Goal: Transaction & Acquisition: Purchase product/service

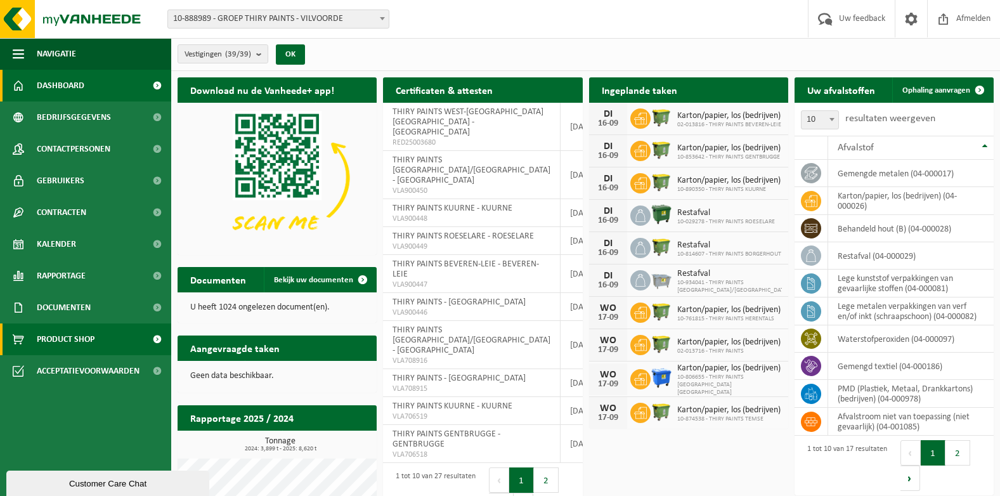
click at [83, 345] on span "Product Shop" at bounding box center [66, 339] width 58 height 32
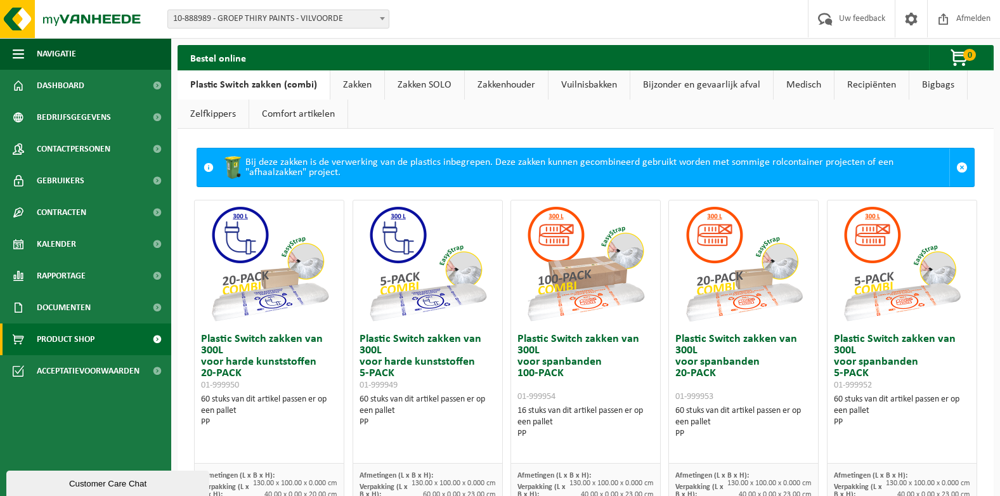
click at [502, 84] on link "Zakkenhouder" at bounding box center [506, 84] width 83 height 29
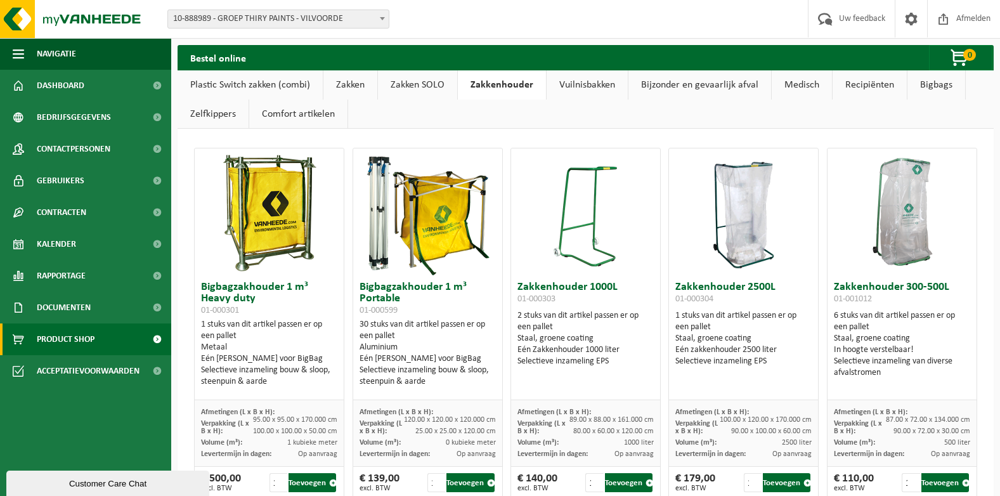
click at [577, 87] on link "Vuilnisbakken" at bounding box center [587, 84] width 81 height 29
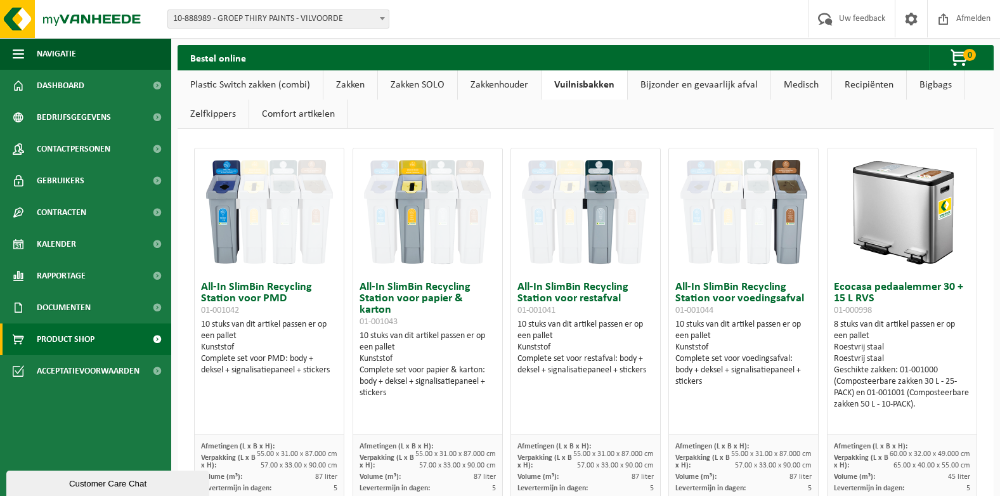
scroll to position [63, 0]
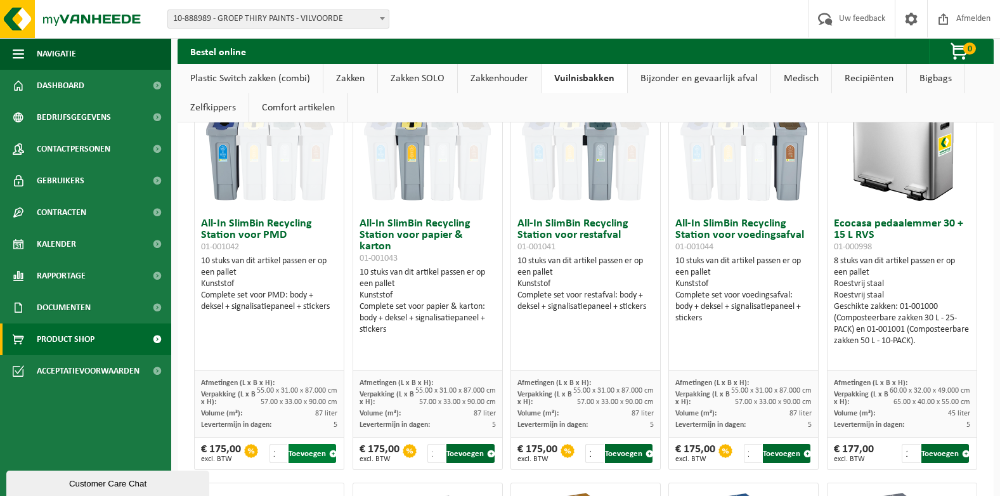
click at [311, 458] on button "Toevoegen" at bounding box center [313, 453] width 48 height 19
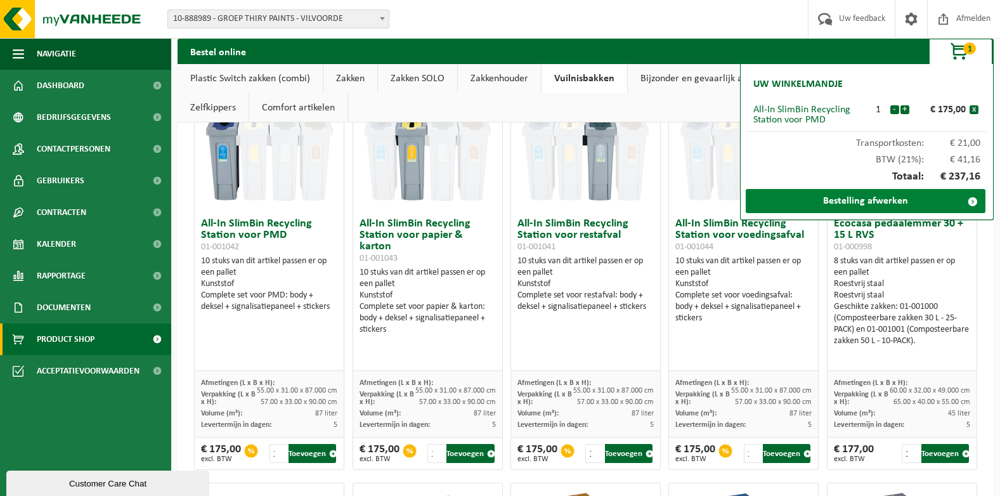
click at [843, 198] on link "Bestelling afwerken" at bounding box center [866, 201] width 240 height 24
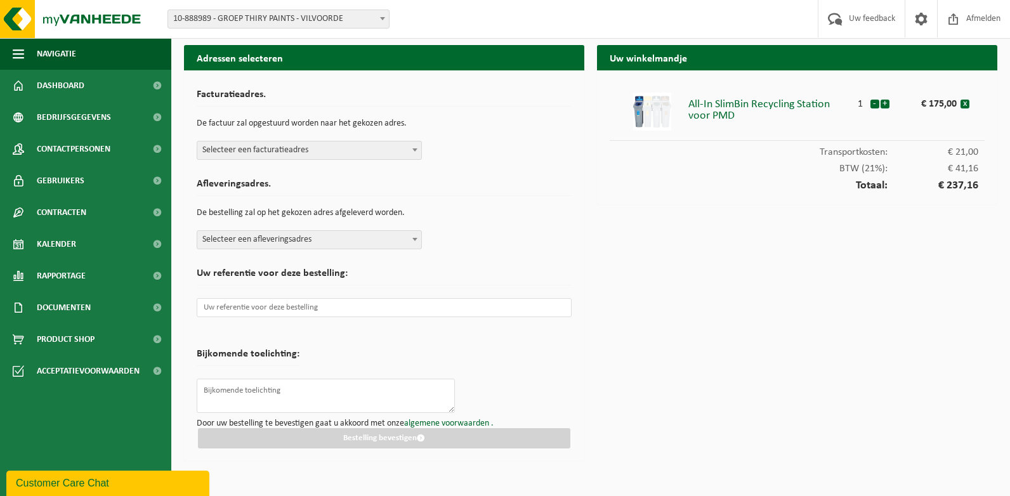
click at [412, 150] on b at bounding box center [414, 149] width 5 height 3
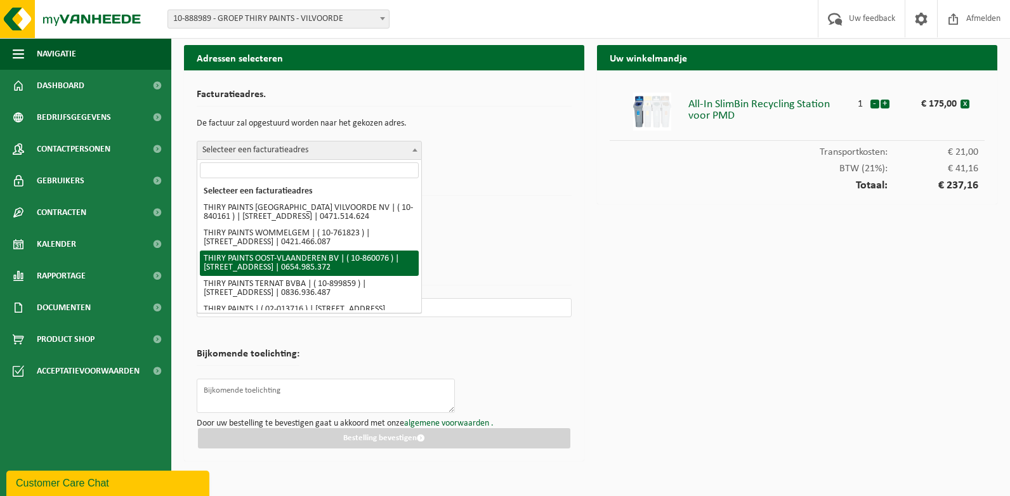
click at [544, 239] on div "Afleveringsadres. De bestelling zal op het gekozen adres afgeleverd worden. Sel…" at bounding box center [384, 210] width 375 height 77
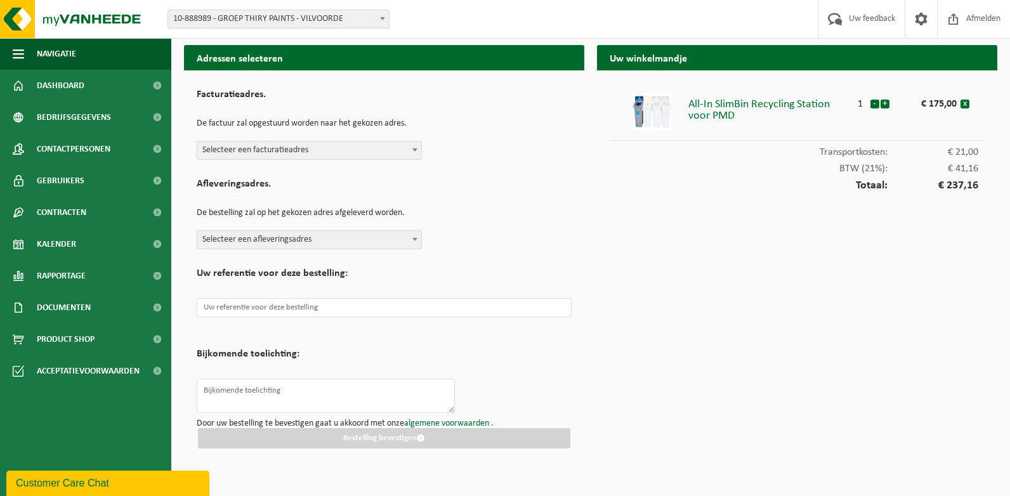
click at [416, 241] on span at bounding box center [414, 239] width 13 height 16
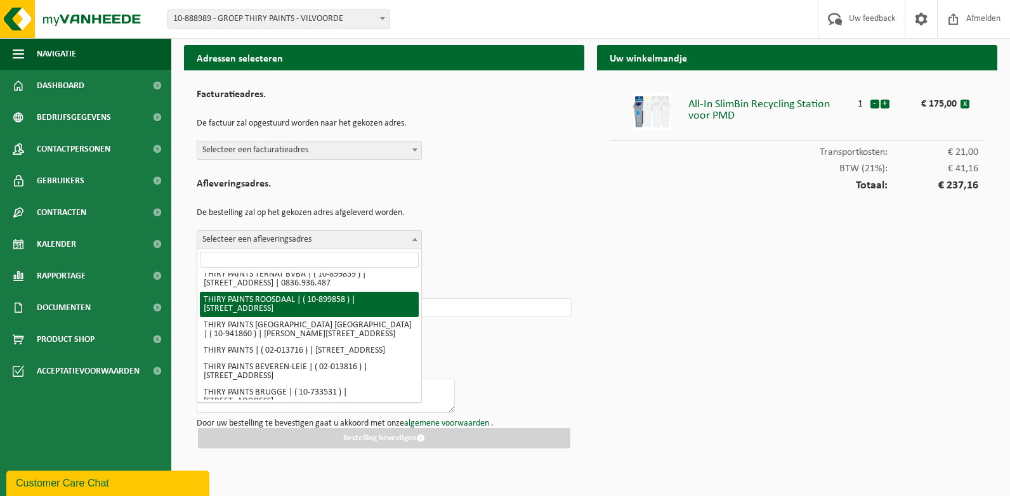
scroll to position [381, 0]
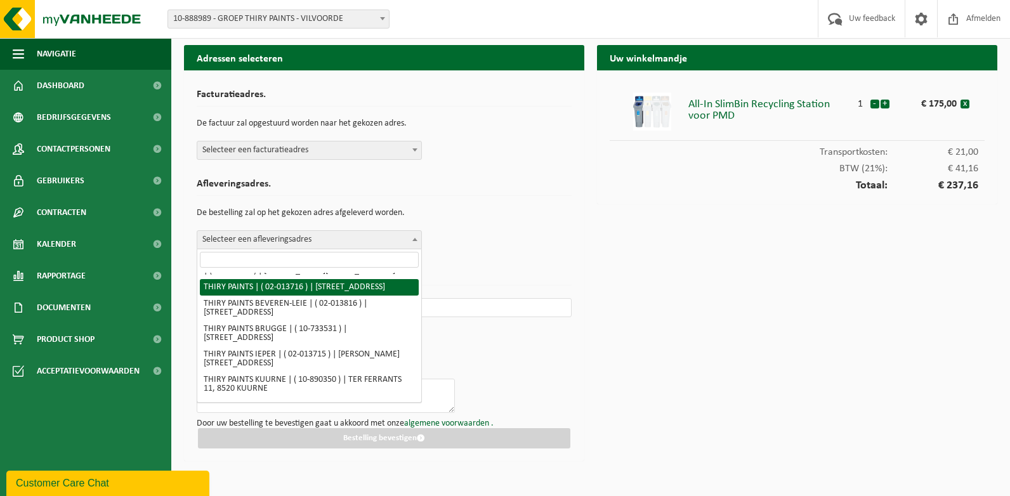
select select "19031"
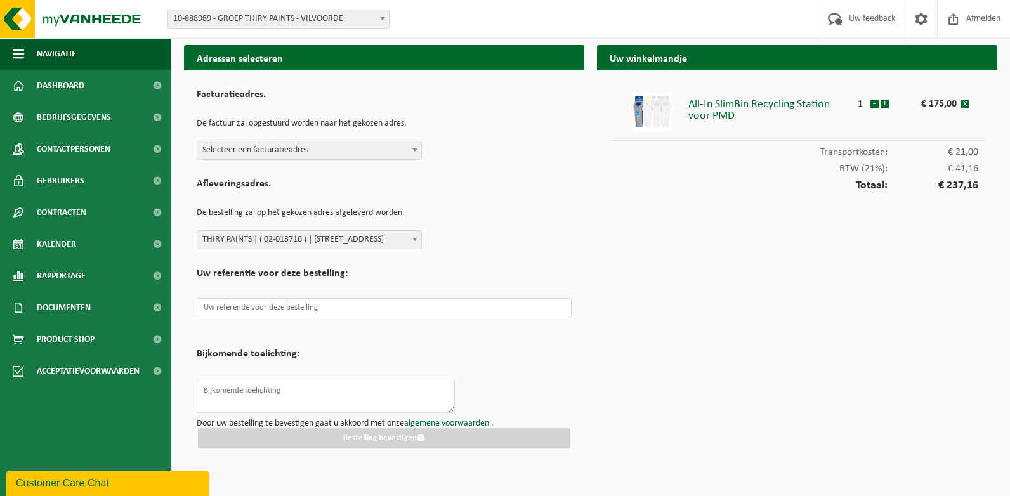
click at [65, 486] on div "Customer Care Chat" at bounding box center [108, 483] width 184 height 15
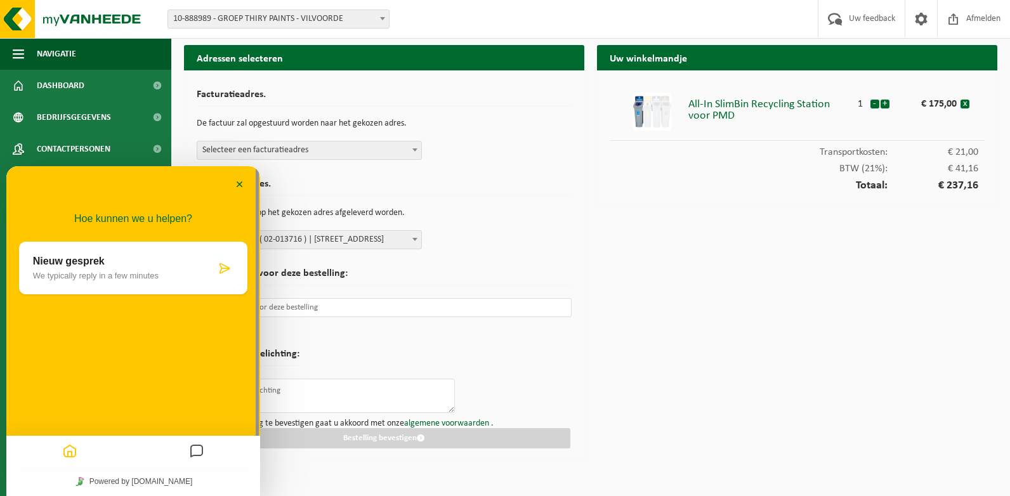
click at [169, 270] on div "Nieuw gesprek We typically reply in a few minutes" at bounding box center [124, 268] width 183 height 25
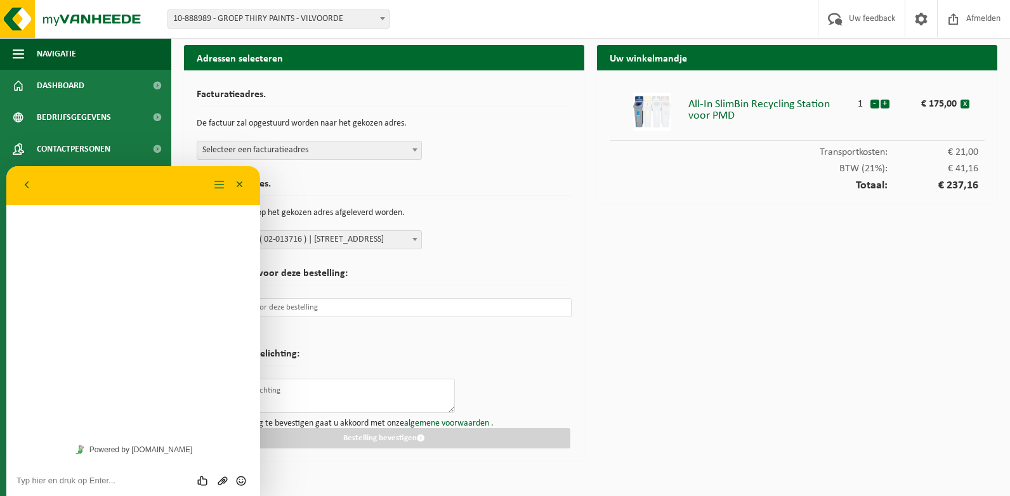
click at [71, 480] on textarea at bounding box center [132, 481] width 233 height 10
type textarea "Goede morgen Ik zou een All-In SlimBin willen bijbestellen voor een filiaal,, m…"
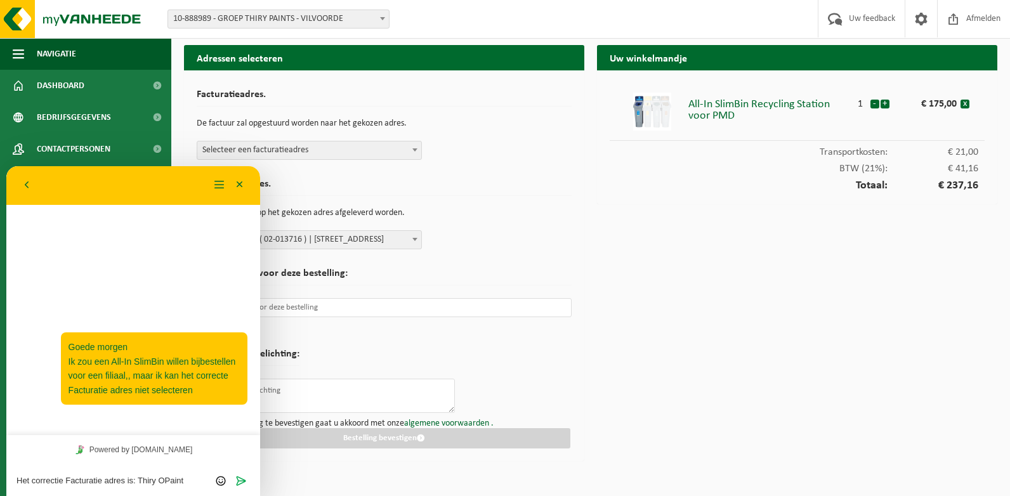
click at [171, 479] on textarea "Het correctie Facturatie adres is: Thiry OPaint" at bounding box center [132, 481] width 233 height 10
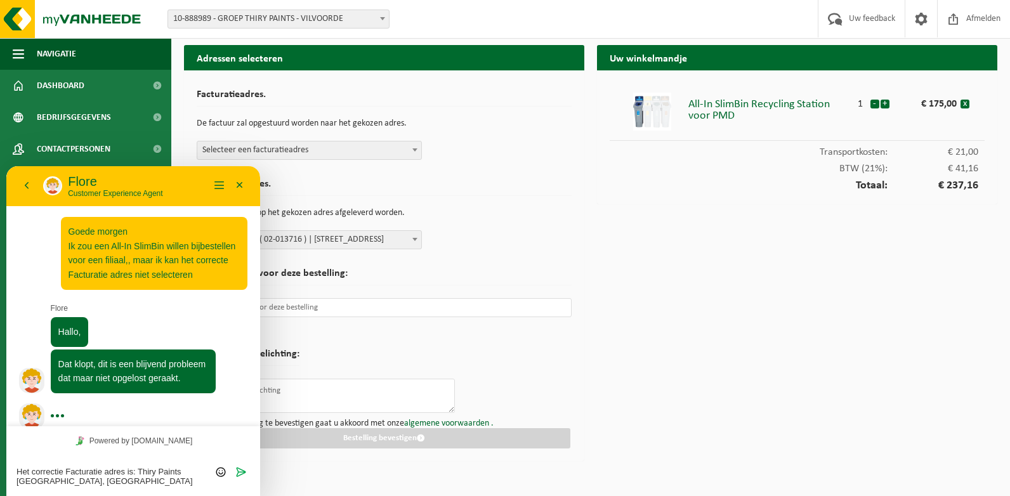
scroll to position [13, 0]
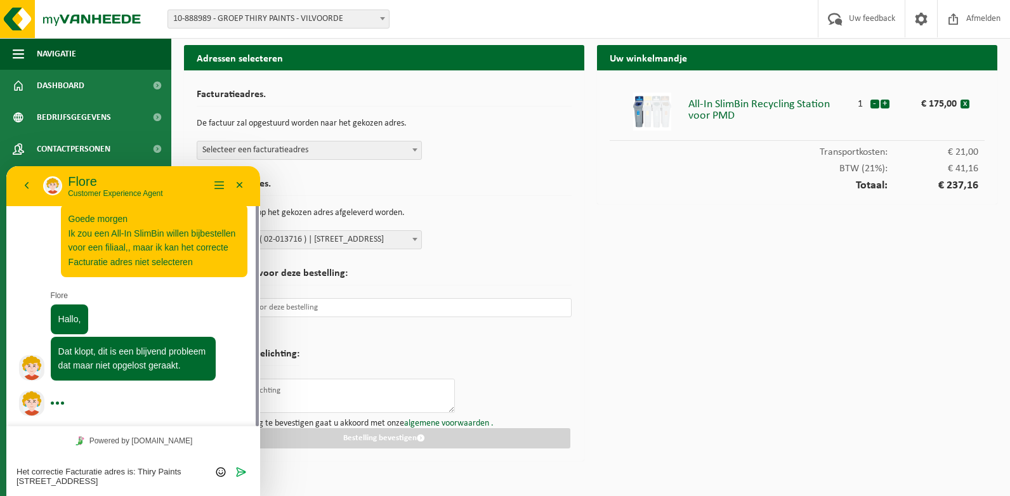
type textarea "Het correctie Facturatie adres is: Thiry Paints West-Vlaanderen, Galgenveldstra…"
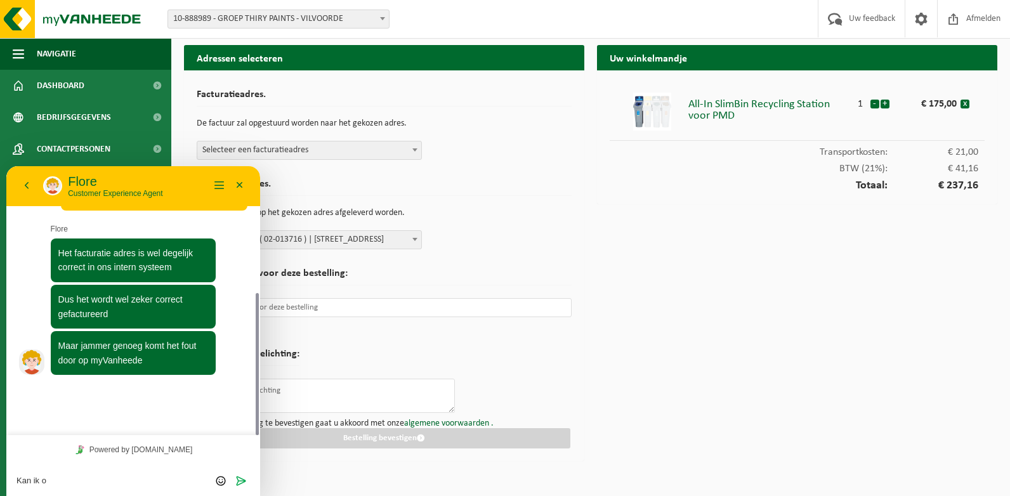
scroll to position [204, 0]
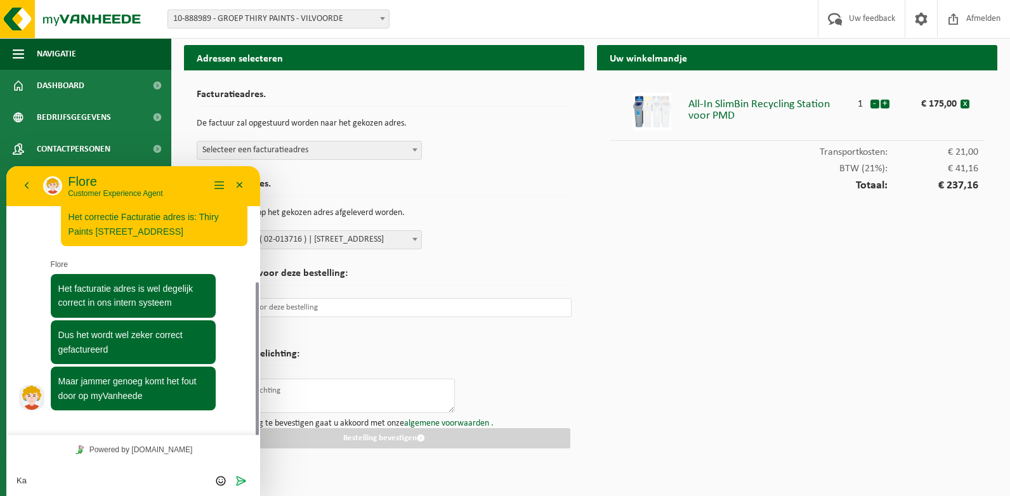
type textarea "K"
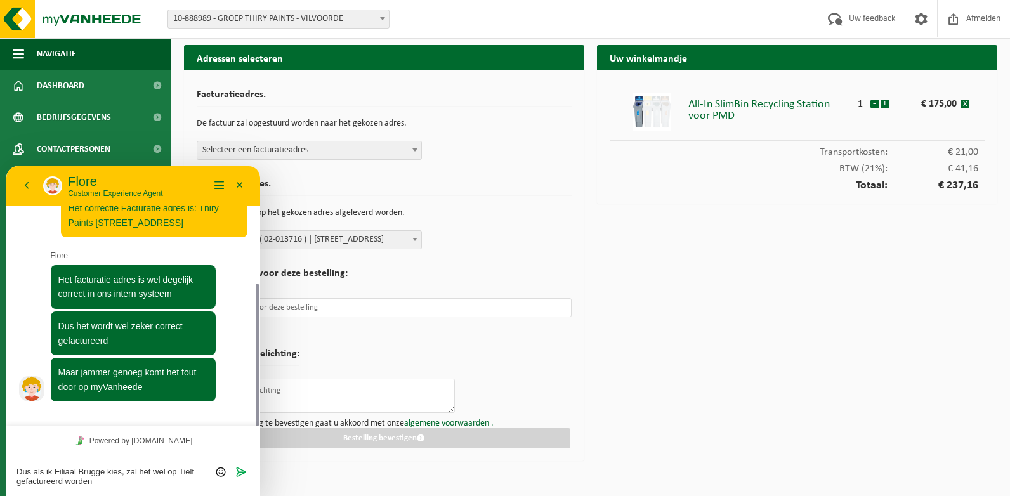
type textarea "Dus als ik Filiaal Brugge kies, zal het wel op Tielt gefactureerd worden?"
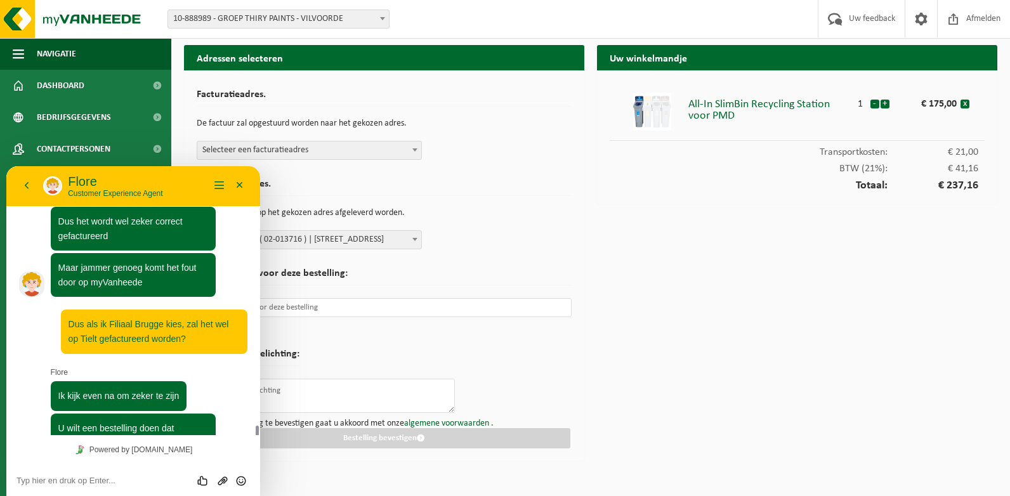
scroll to position [413, 0]
